Goal: Find specific page/section: Find specific page/section

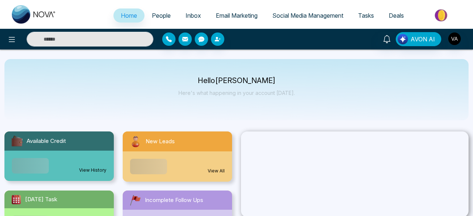
select select "*"
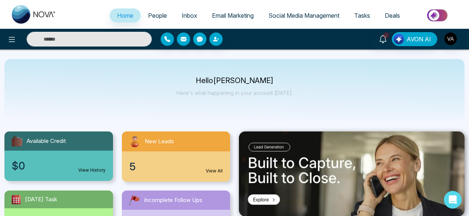
click at [151, 13] on span "People" at bounding box center [157, 15] width 19 height 7
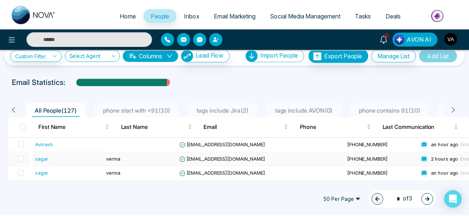
scroll to position [16, 0]
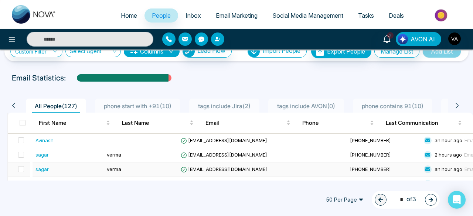
click at [210, 165] on td "[EMAIL_ADDRESS][DOMAIN_NAME]" at bounding box center [262, 170] width 169 height 14
